Goal: Information Seeking & Learning: Find specific fact

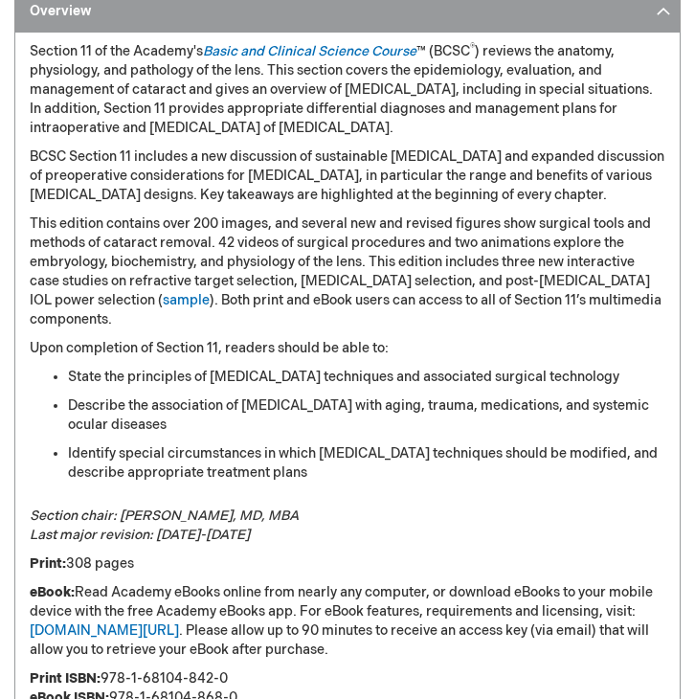
scroll to position [1711, 0]
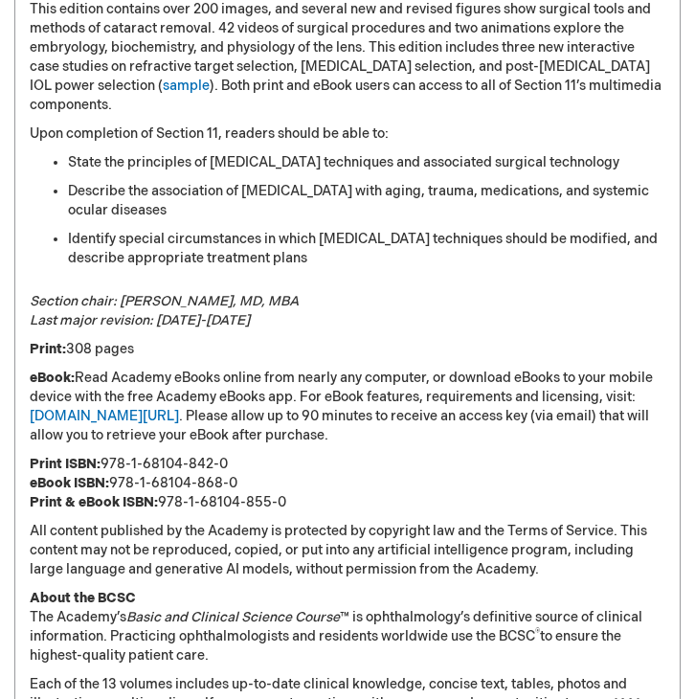
drag, startPoint x: 116, startPoint y: 482, endPoint x: 267, endPoint y: 478, distance: 151.4
click at [267, 478] on p "Print ISBN: 978-1-68104-842-0 eBook ISBN: 978-1-68104-868-0 Print & eBook ISBN:…" at bounding box center [348, 483] width 636 height 57
copy p "978-1-68104-868-0"
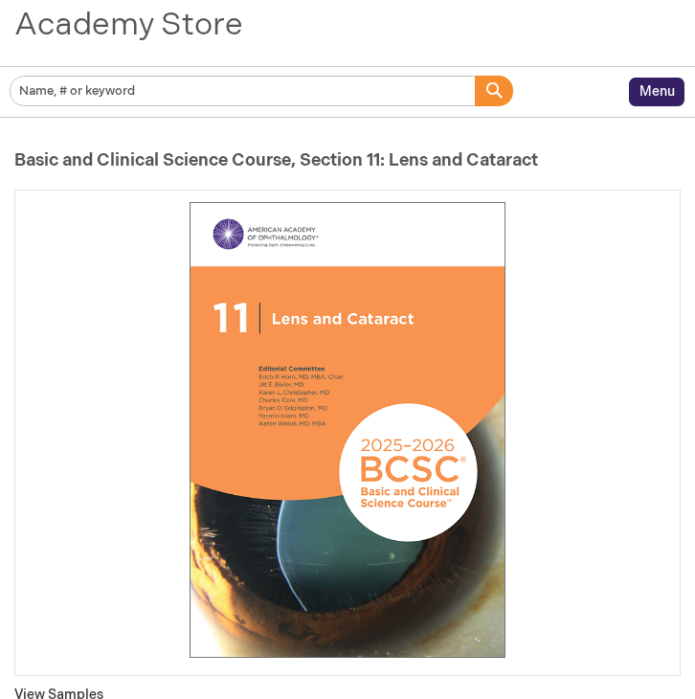
scroll to position [147, 0]
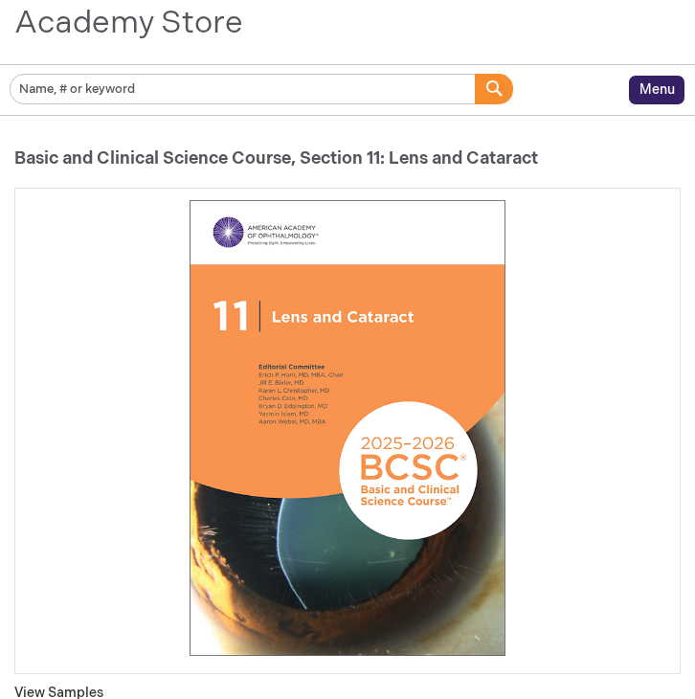
click at [195, 156] on h1 "Basic and Clinical Science Course, Section 11: Lens and Cataract" at bounding box center [347, 158] width 667 height 19
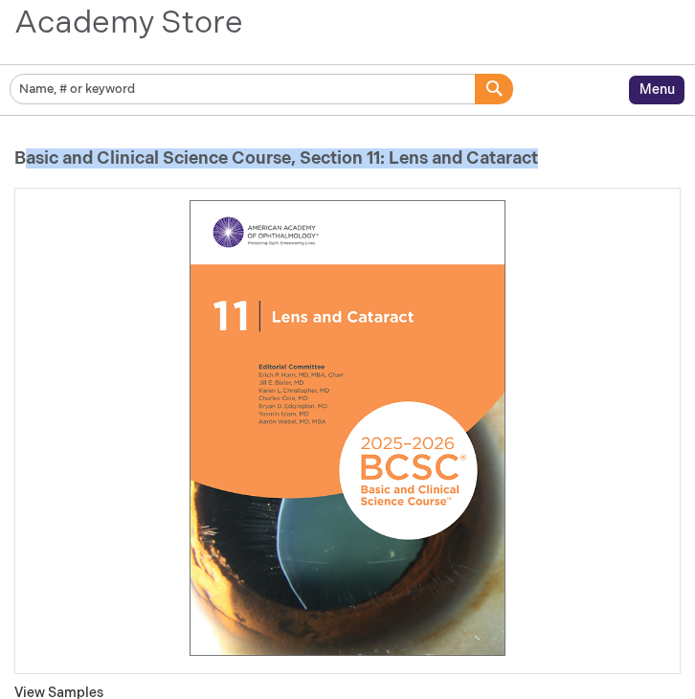
click at [195, 156] on h1 "Basic and Clinical Science Course, Section 11: Lens and Cataract" at bounding box center [347, 158] width 667 height 19
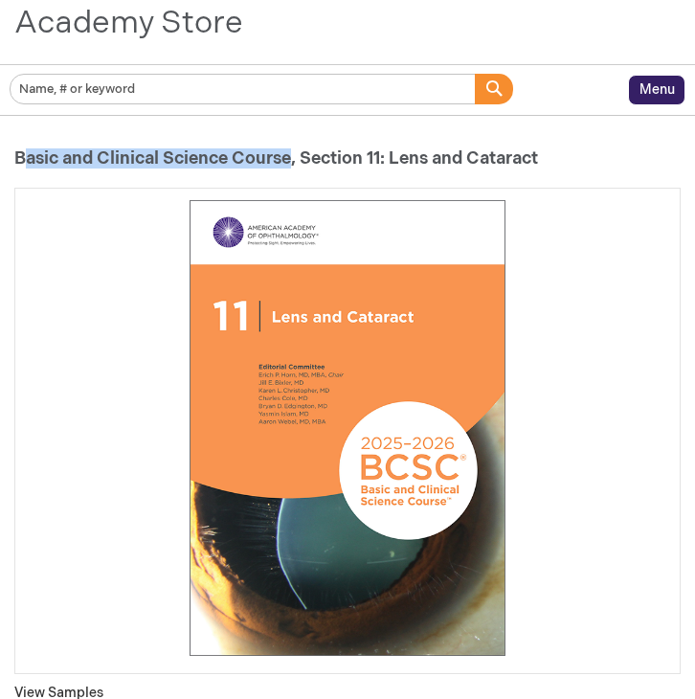
drag, startPoint x: 12, startPoint y: 154, endPoint x: 283, endPoint y: 163, distance: 270.3
click at [283, 163] on h1 "Basic and Clinical Science Course, Section 11: Lens and Cataract" at bounding box center [347, 158] width 667 height 19
drag, startPoint x: 293, startPoint y: 163, endPoint x: -2, endPoint y: 154, distance: 295.2
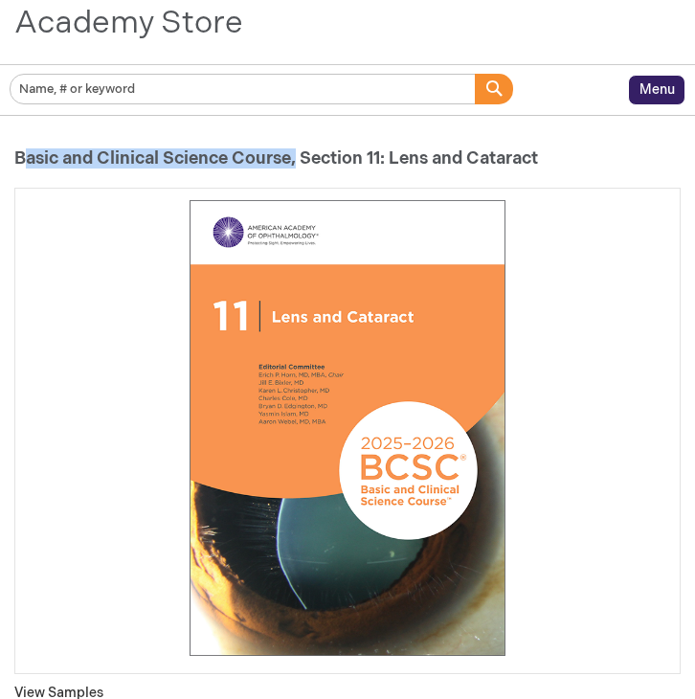
copy h1 "Basic and Clinical Science Course"
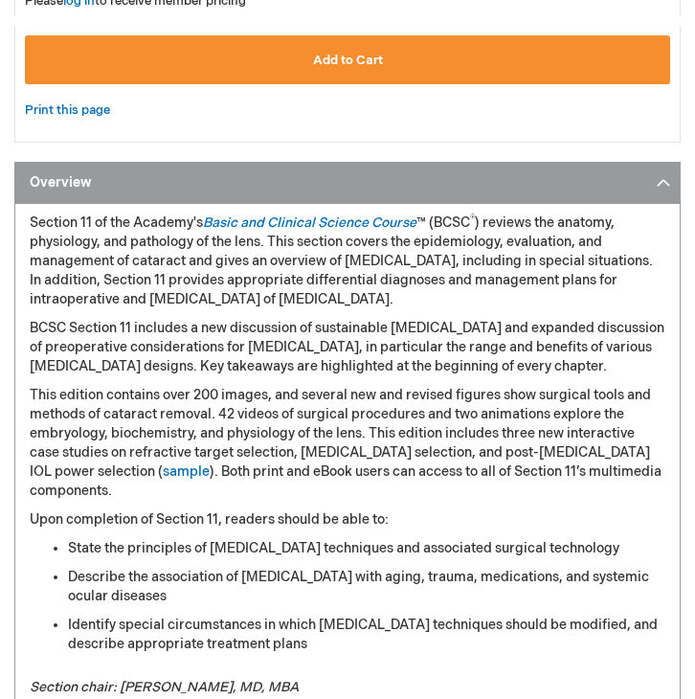
scroll to position [1312, 0]
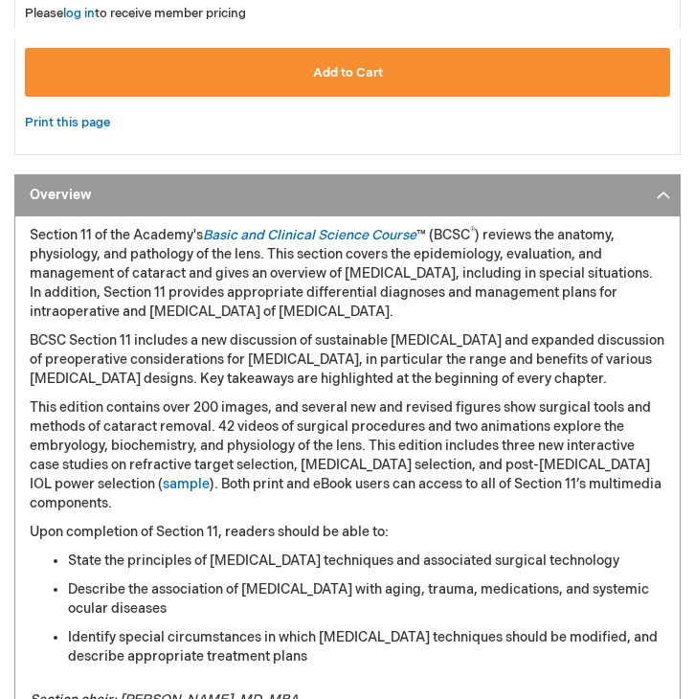
click at [487, 236] on p "Section 11 of the Academy's Basic and Clinical Science Course ™ (BCSC ® ) revie…" at bounding box center [348, 274] width 636 height 96
drag, startPoint x: 482, startPoint y: 235, endPoint x: 441, endPoint y: 232, distance: 41.3
click at [441, 232] on p "Section 11 of the Academy's Basic and Clinical Science Course ™ (BCSC ® ) revie…" at bounding box center [348, 274] width 636 height 96
copy p "BCSC ®"
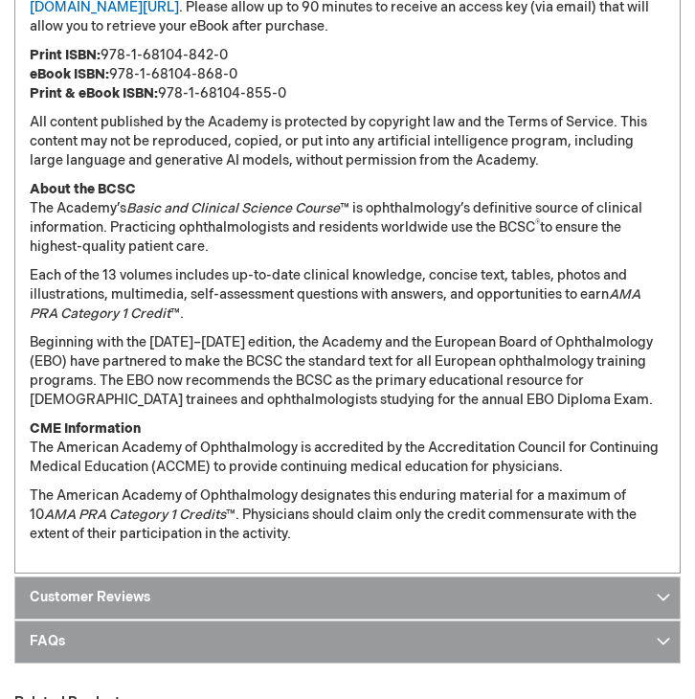
scroll to position [2126, 0]
